Goal: Find specific page/section: Find specific page/section

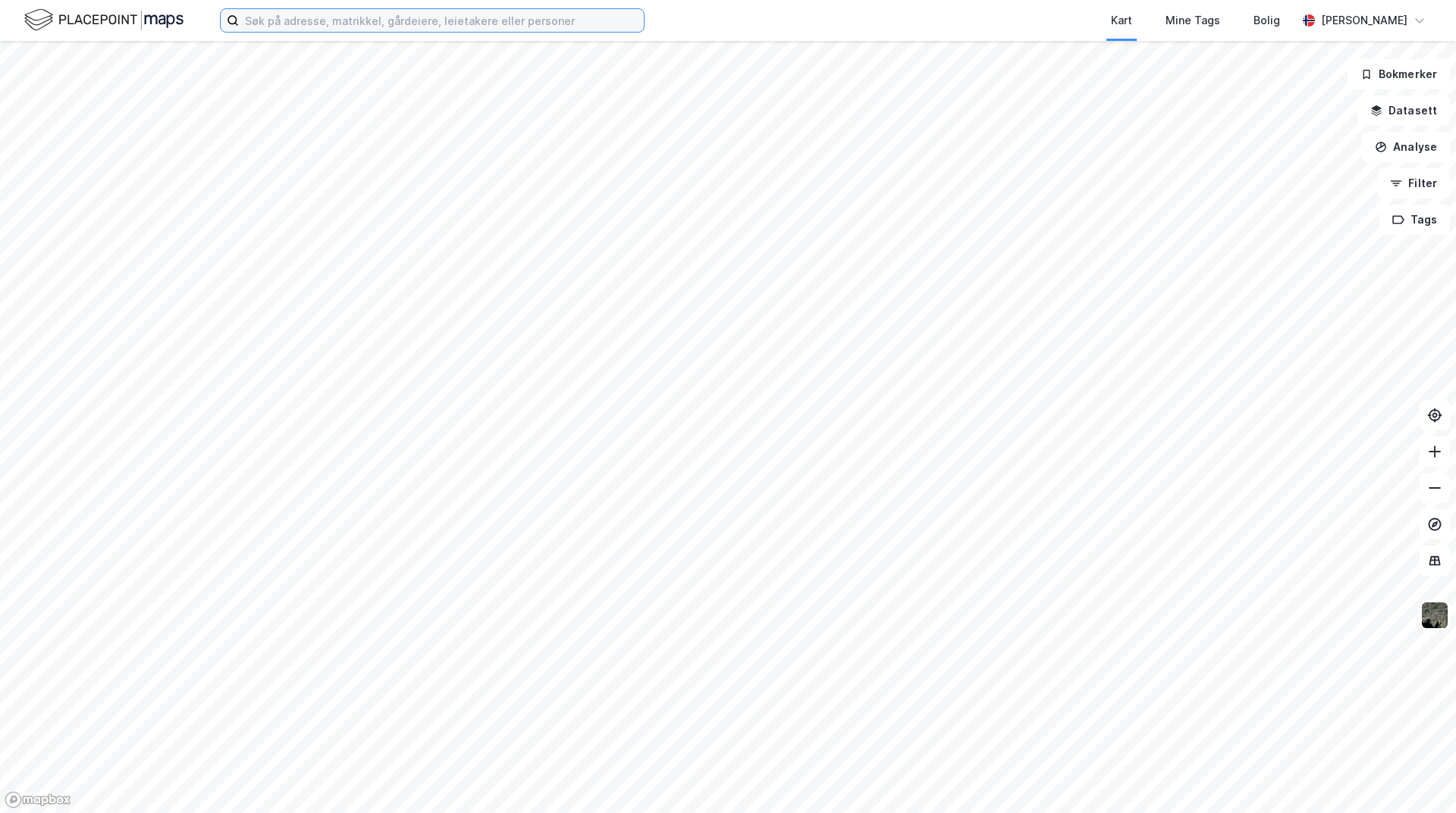
click at [298, 18] on input at bounding box center [441, 20] width 405 height 23
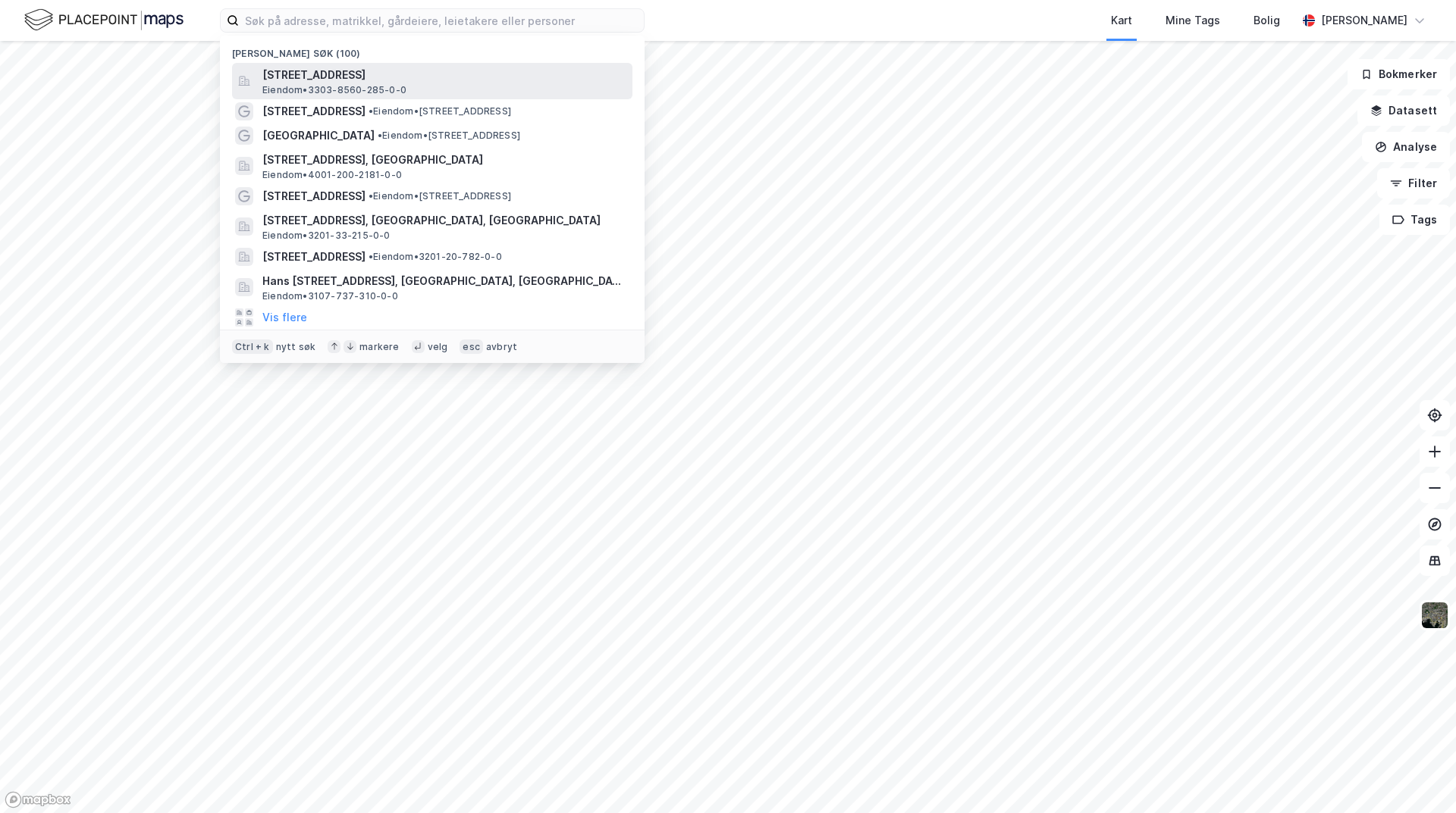
click at [379, 83] on span "[STREET_ADDRESS]" at bounding box center [445, 75] width 364 height 18
